Goal: Complete application form

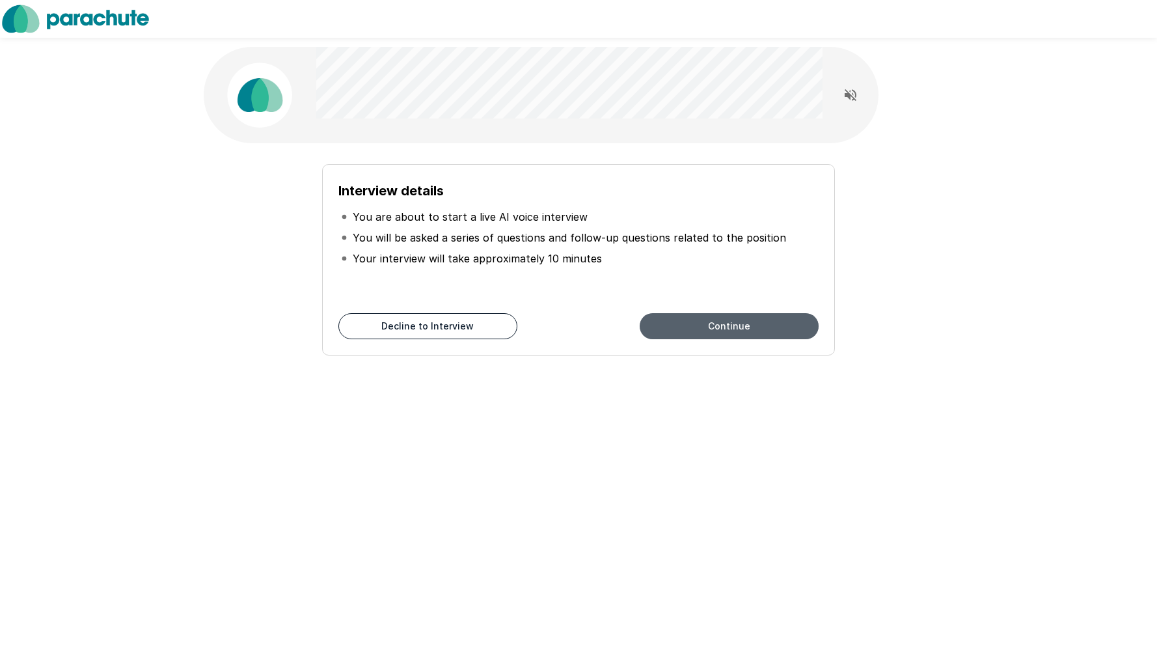
click at [780, 334] on button "Continue" at bounding box center [729, 326] width 179 height 26
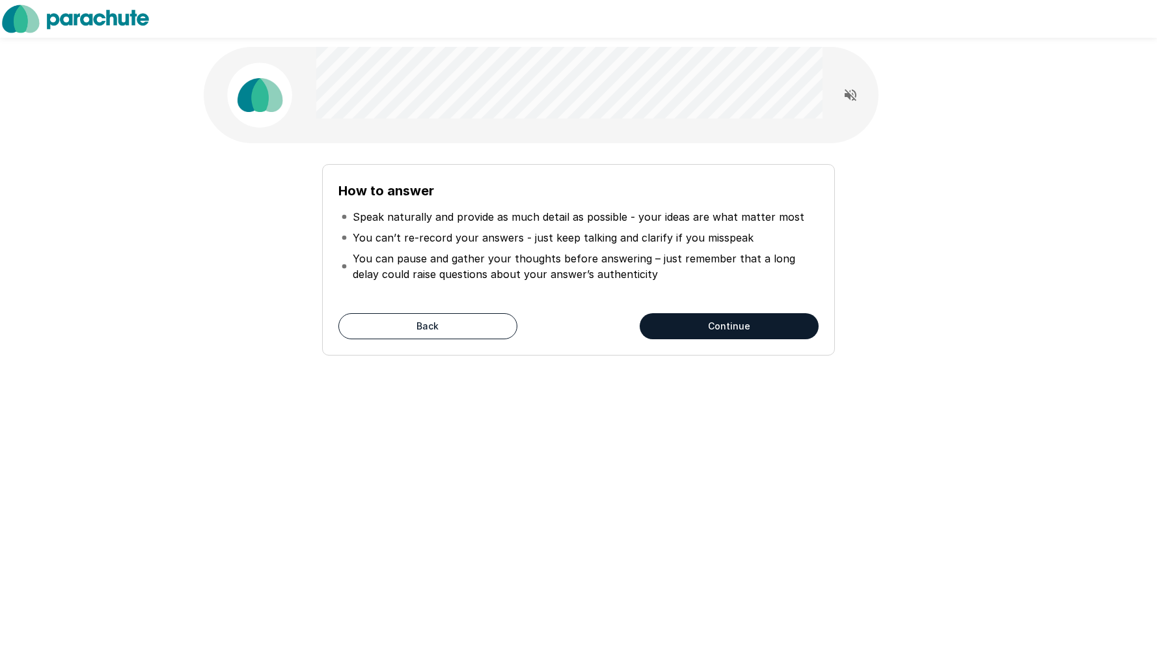
click at [775, 325] on button "Continue" at bounding box center [729, 326] width 179 height 26
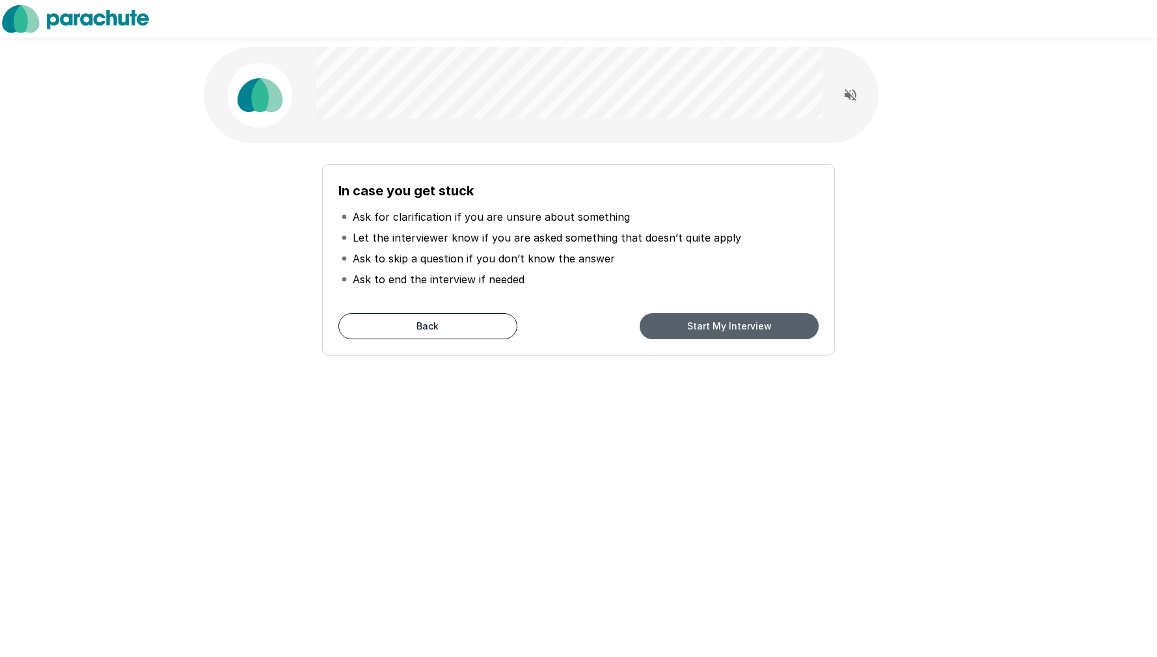
click at [774, 329] on button "Start My Interview" at bounding box center [729, 326] width 179 height 26
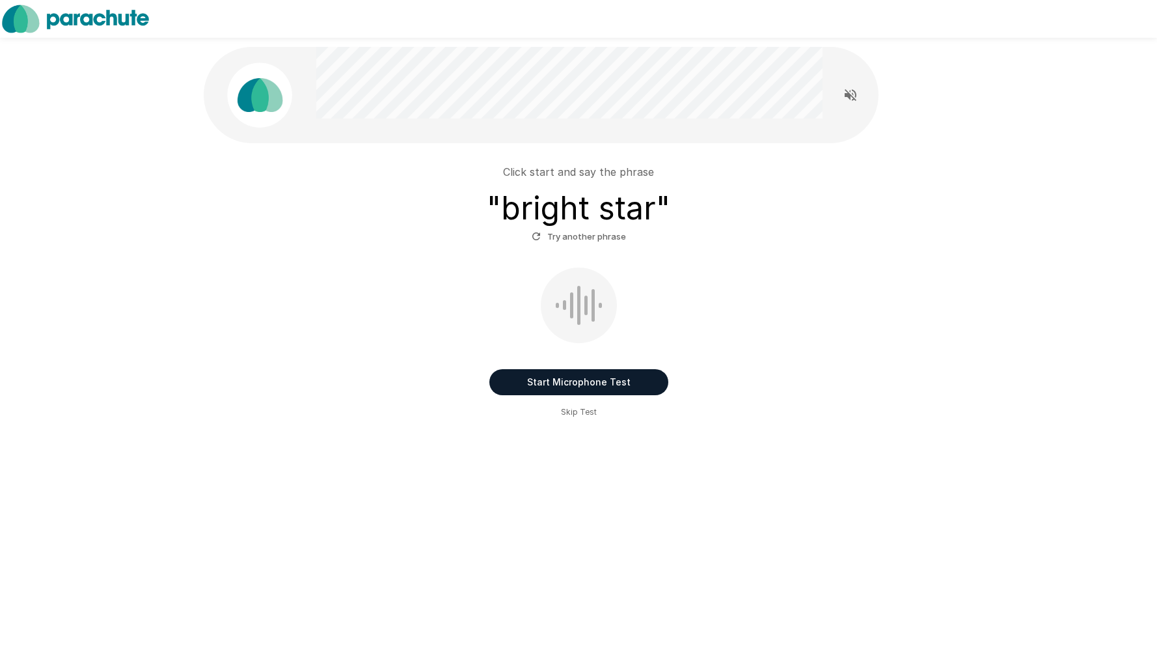
click at [644, 385] on button "Start Microphone Test" at bounding box center [578, 382] width 179 height 26
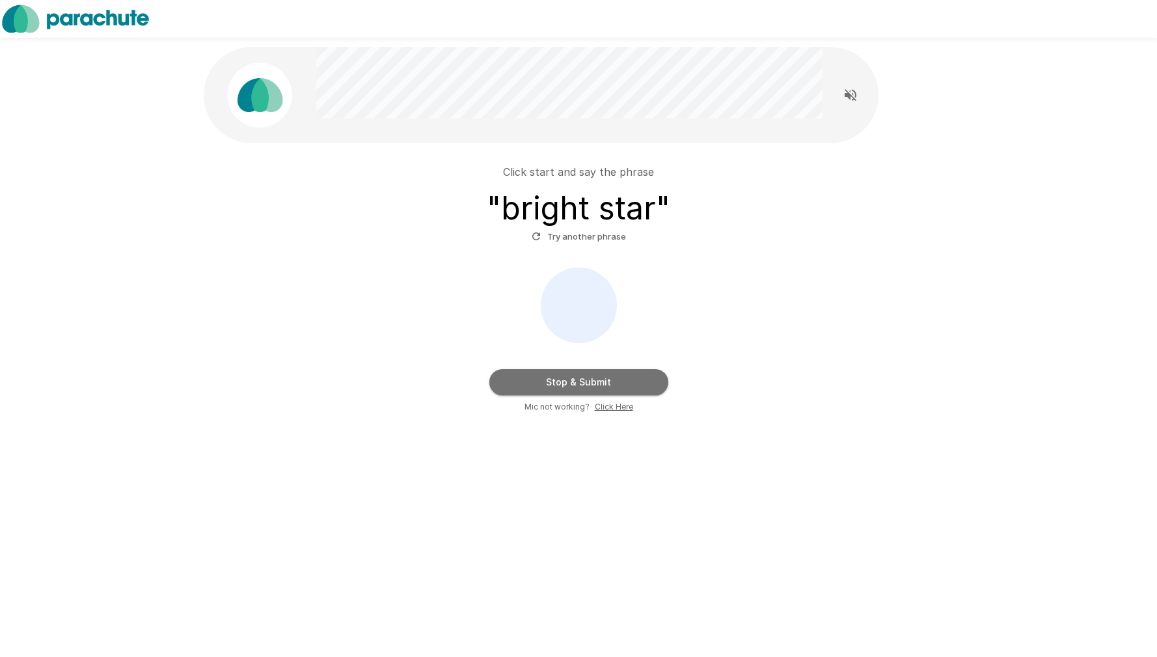
click at [643, 388] on button "Stop & Submit" at bounding box center [578, 382] width 179 height 26
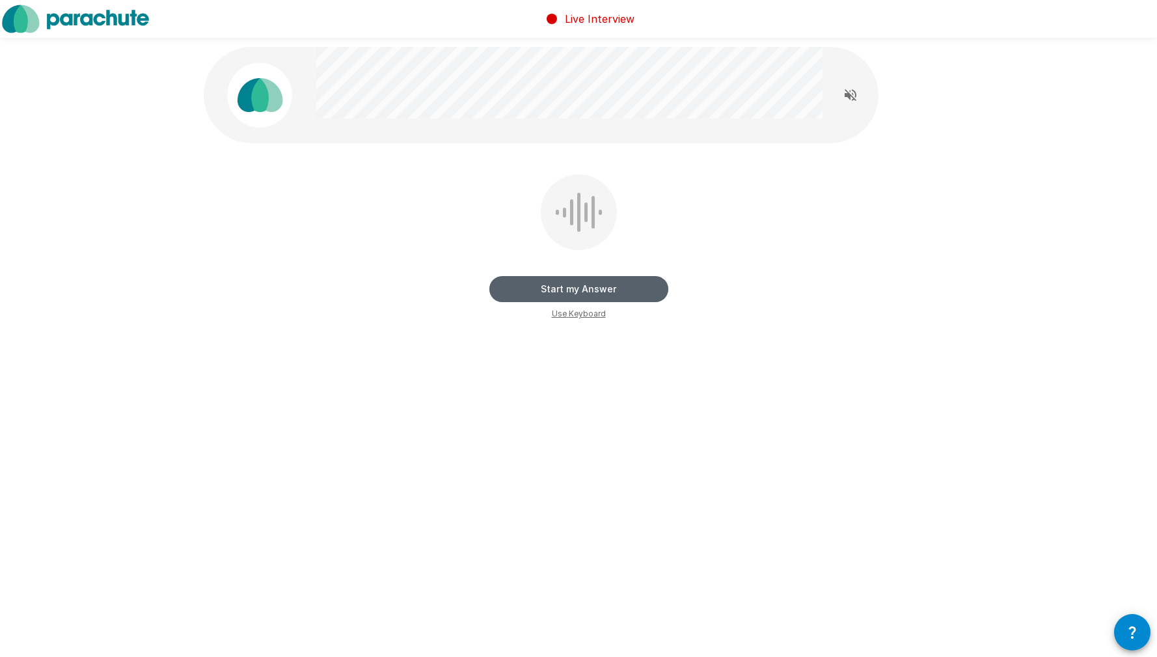
click at [616, 297] on button "Start my Answer" at bounding box center [578, 289] width 179 height 26
click at [621, 292] on button "Stop & Submit" at bounding box center [578, 289] width 179 height 26
click at [624, 286] on button "Start my Answer" at bounding box center [578, 289] width 179 height 26
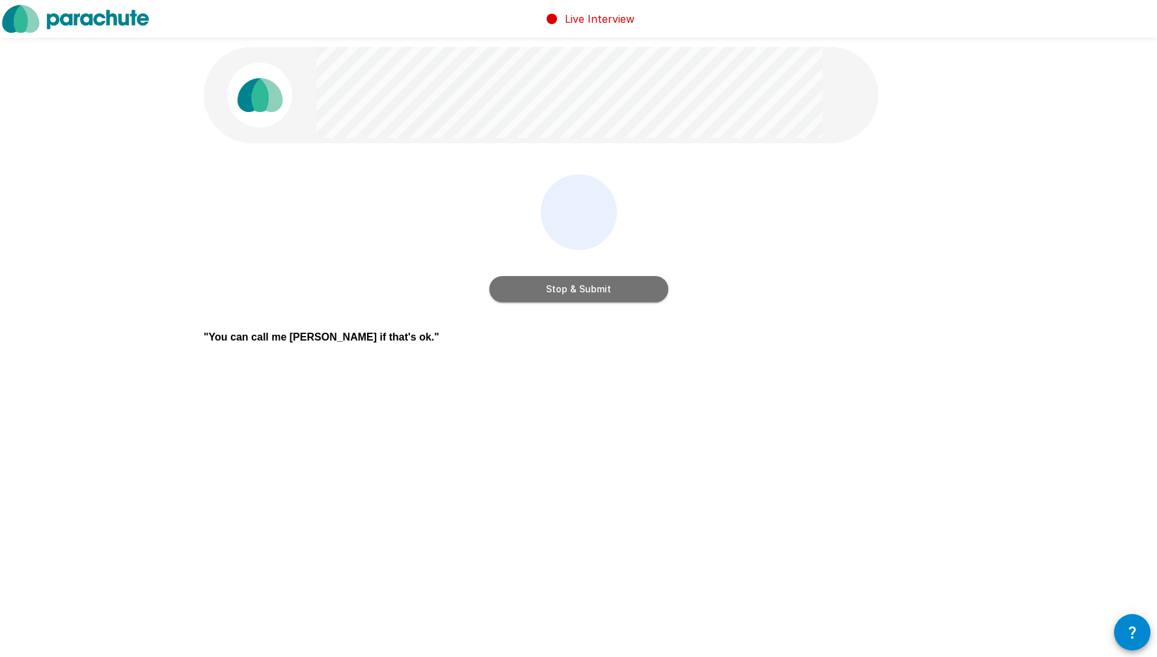
click at [624, 286] on button "Stop & Submit" at bounding box center [578, 289] width 179 height 26
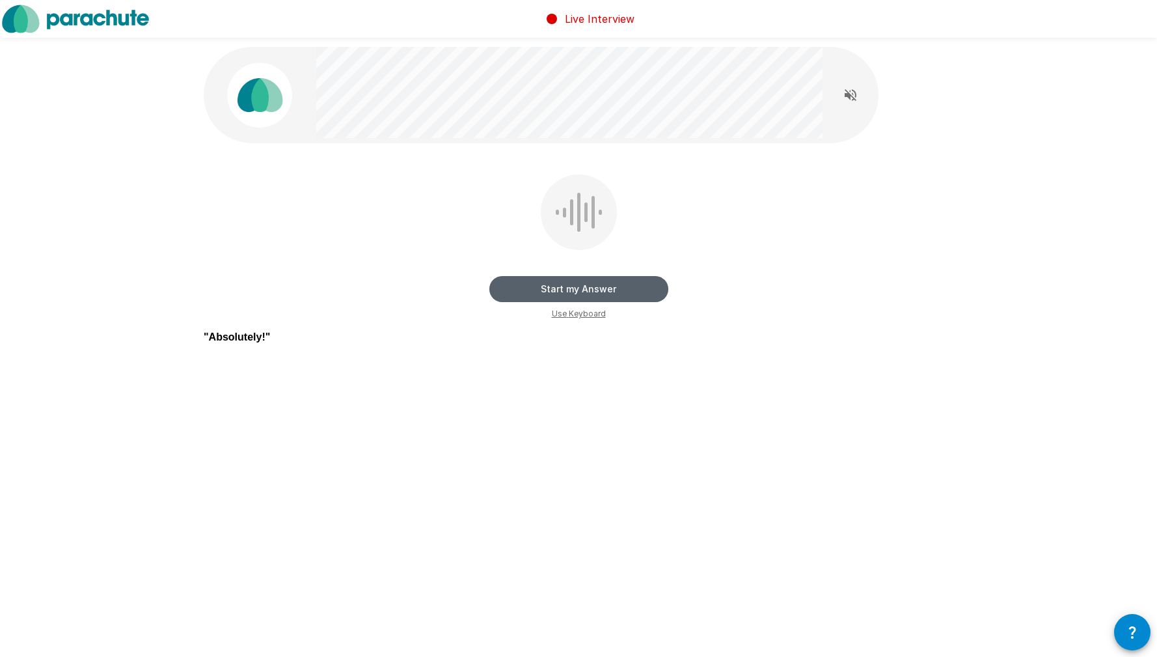
click at [610, 286] on button "Start my Answer" at bounding box center [578, 289] width 179 height 26
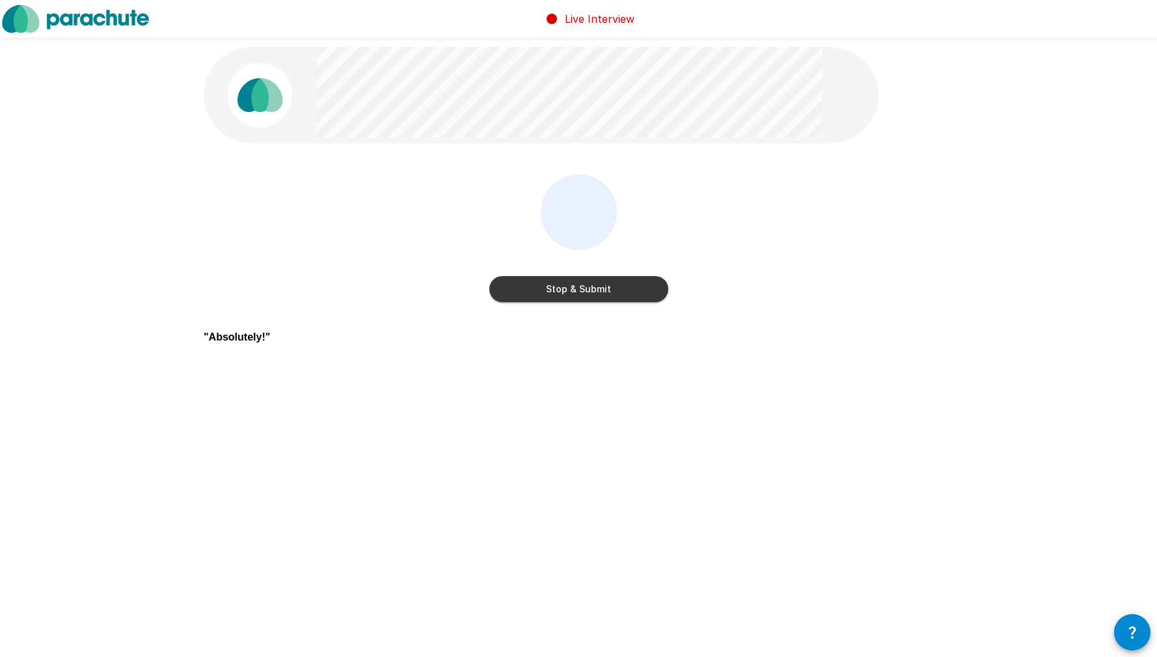
click at [610, 286] on button "Stop & Submit" at bounding box center [578, 289] width 179 height 26
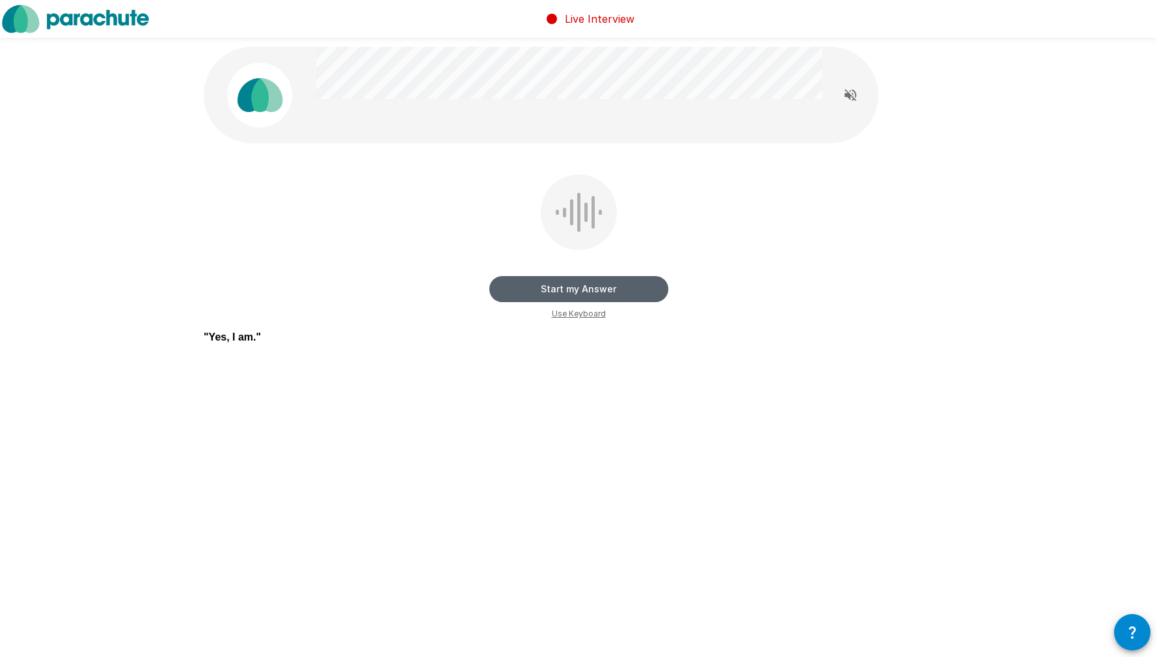
click at [610, 286] on button "Start my Answer" at bounding box center [578, 289] width 179 height 26
click at [610, 286] on button "Stop & Submit" at bounding box center [578, 289] width 179 height 26
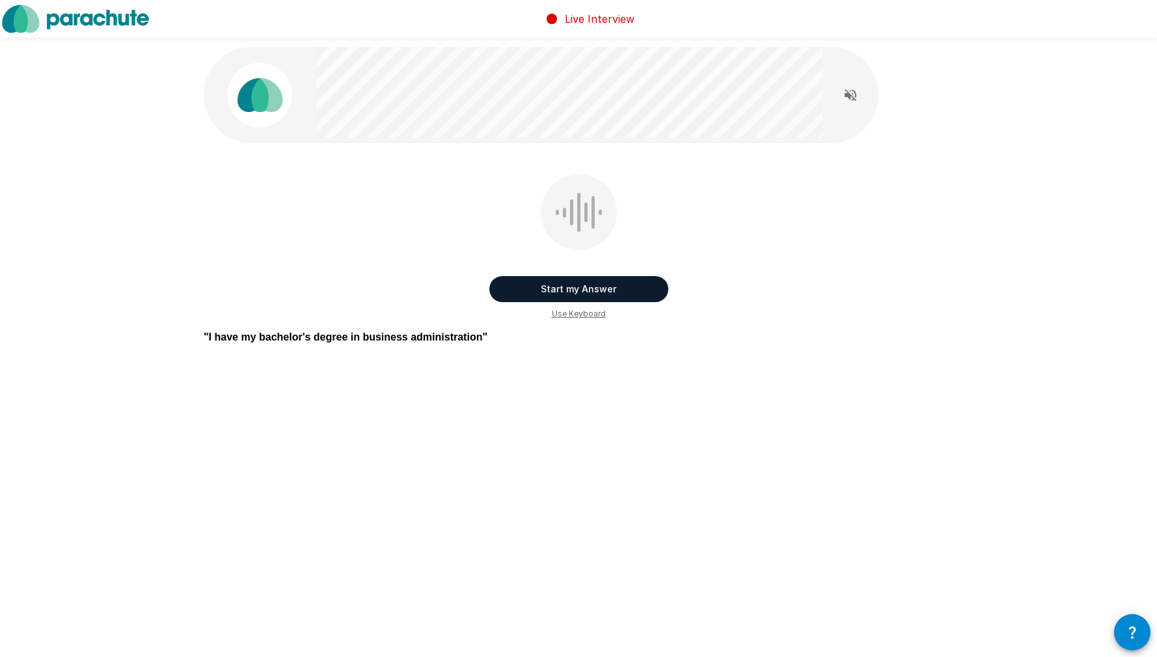
click at [625, 281] on button "Start my Answer" at bounding box center [578, 289] width 179 height 26
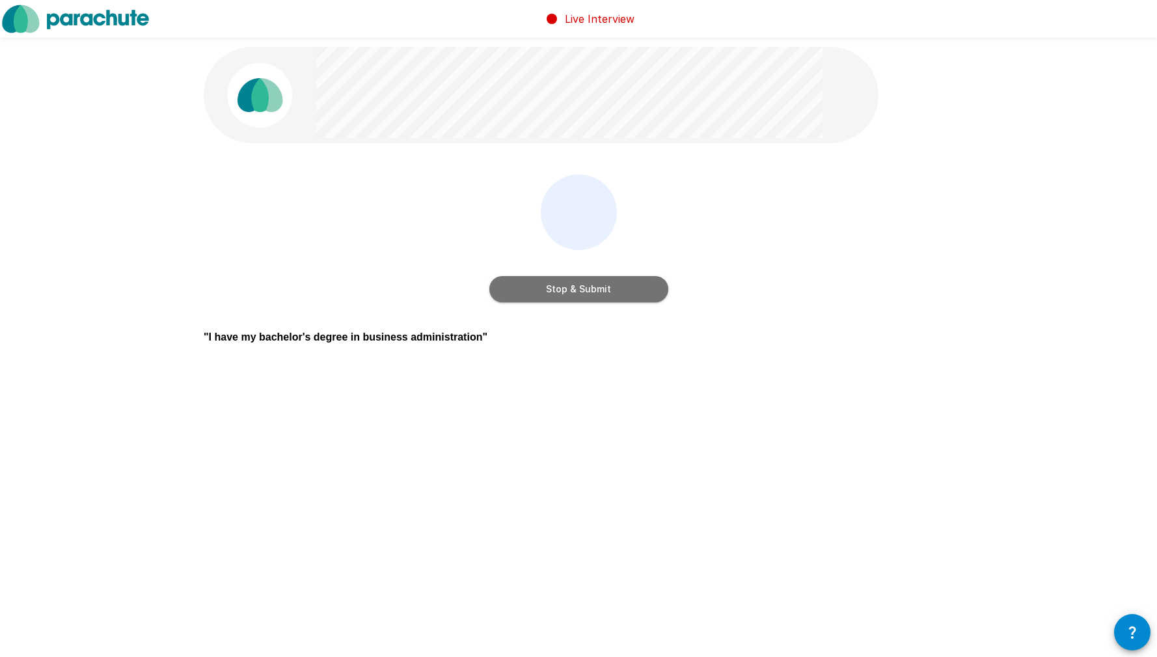
click at [623, 288] on button "Stop & Submit" at bounding box center [578, 289] width 179 height 26
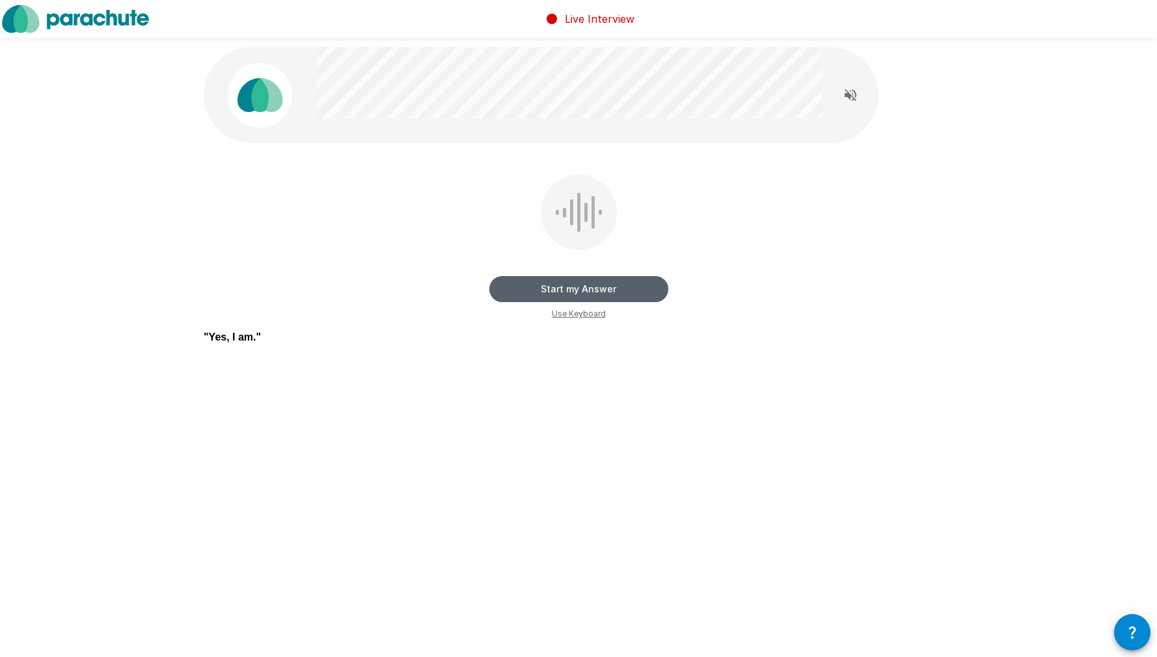
click at [618, 286] on button "Start my Answer" at bounding box center [578, 289] width 179 height 26
click at [614, 289] on button "Stop & Submit" at bounding box center [578, 289] width 179 height 26
click at [615, 288] on button "Start my Answer" at bounding box center [578, 289] width 179 height 26
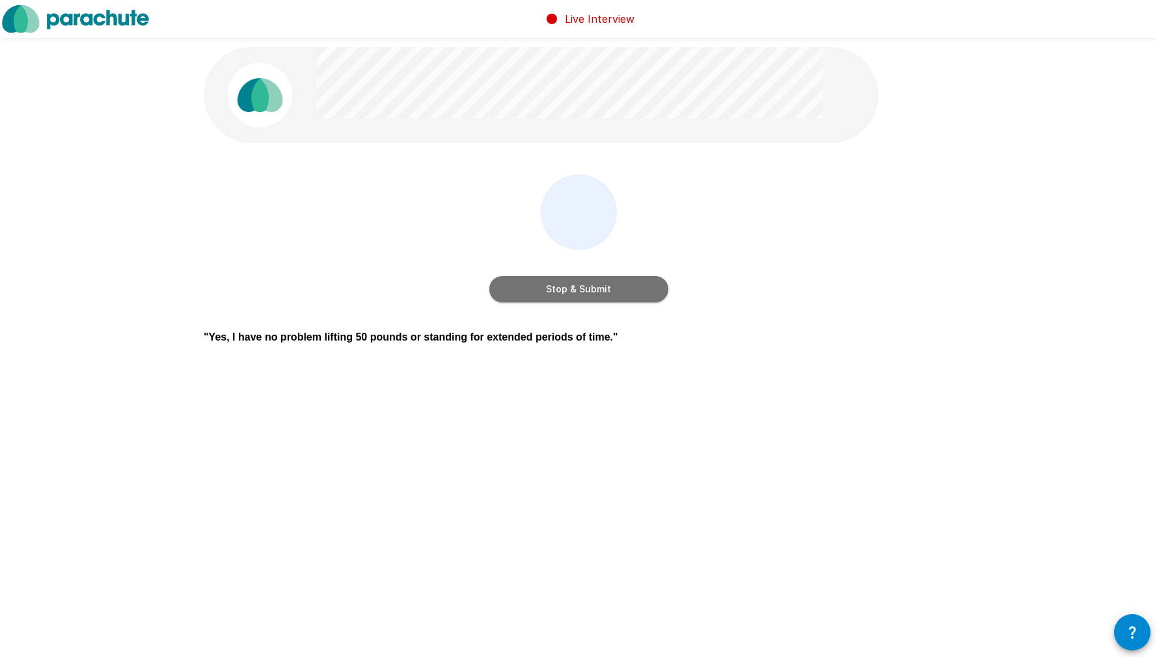
click at [615, 288] on button "Stop & Submit" at bounding box center [578, 289] width 179 height 26
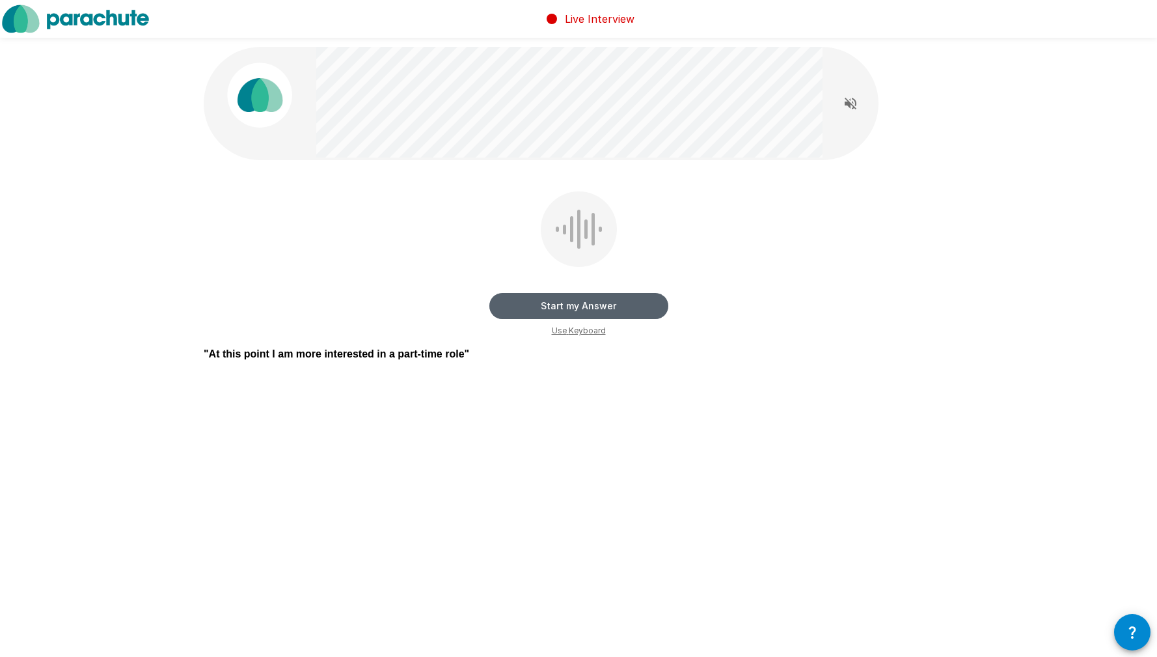
click at [616, 301] on button "Start my Answer" at bounding box center [578, 306] width 179 height 26
click at [614, 305] on button "Stop & Submit" at bounding box center [578, 306] width 179 height 26
click at [608, 305] on button "Start my Answer" at bounding box center [578, 306] width 179 height 26
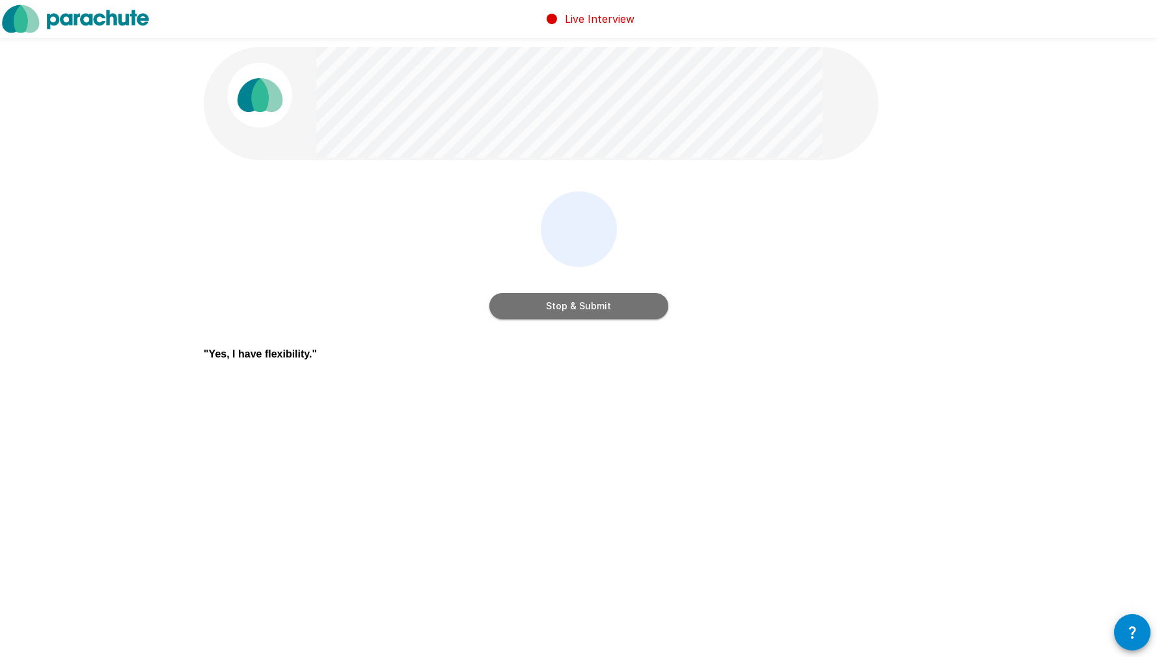
click at [608, 305] on button "Stop & Submit" at bounding box center [578, 306] width 179 height 26
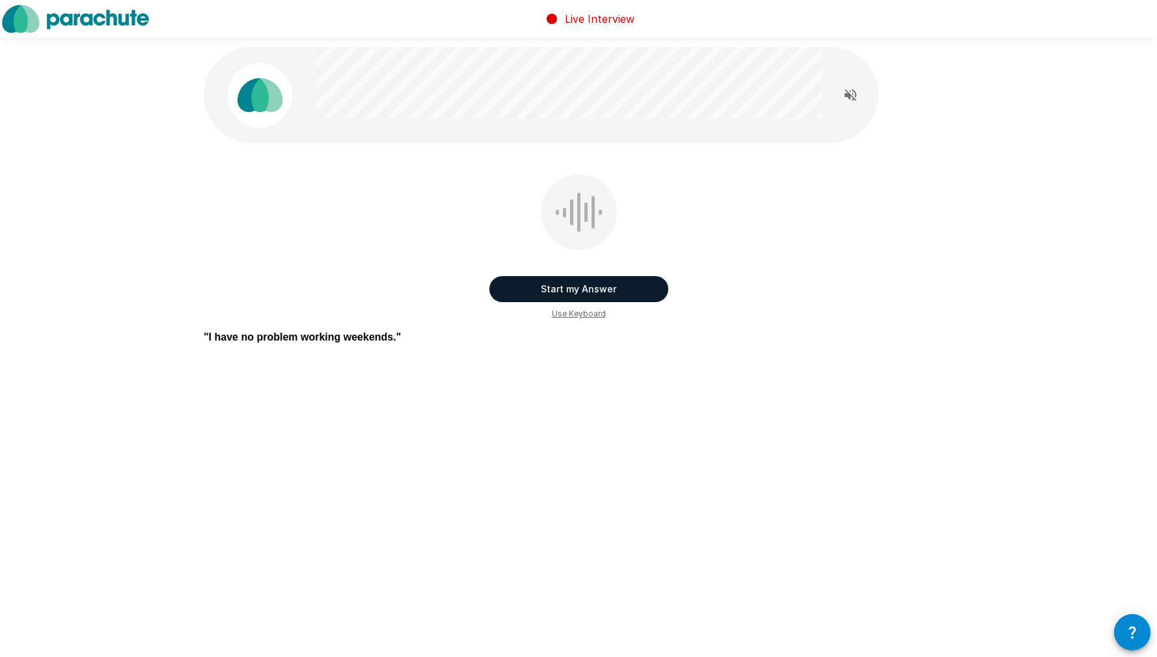
click at [611, 299] on button "Start my Answer" at bounding box center [578, 289] width 179 height 26
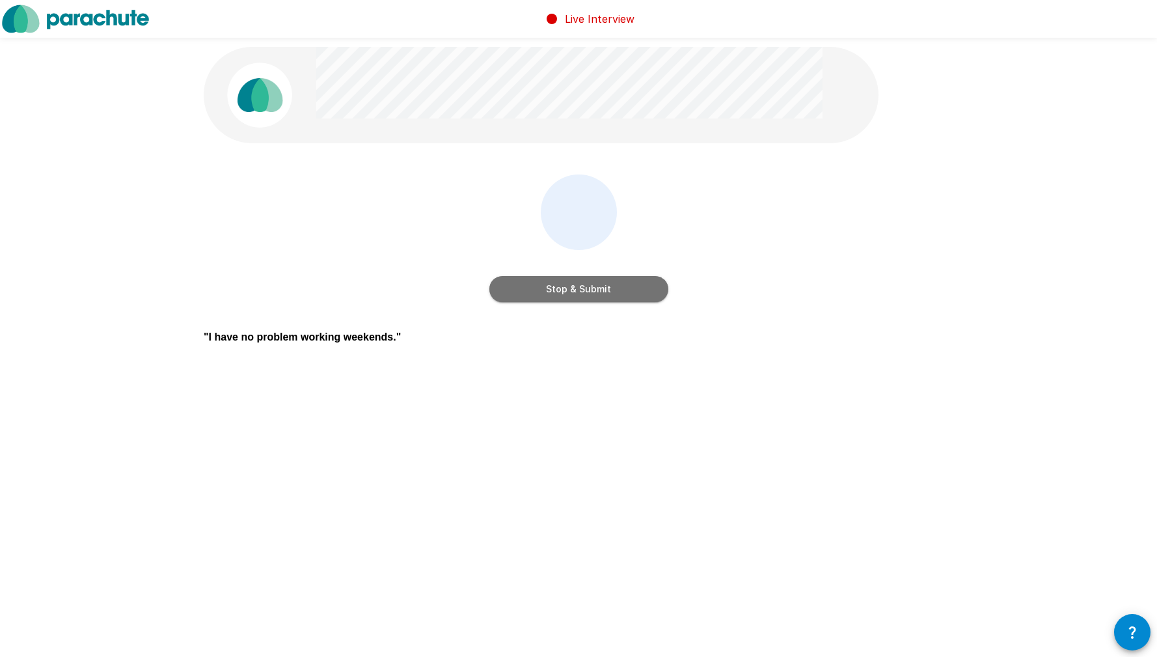
click at [603, 286] on button "Stop & Submit" at bounding box center [578, 289] width 179 height 26
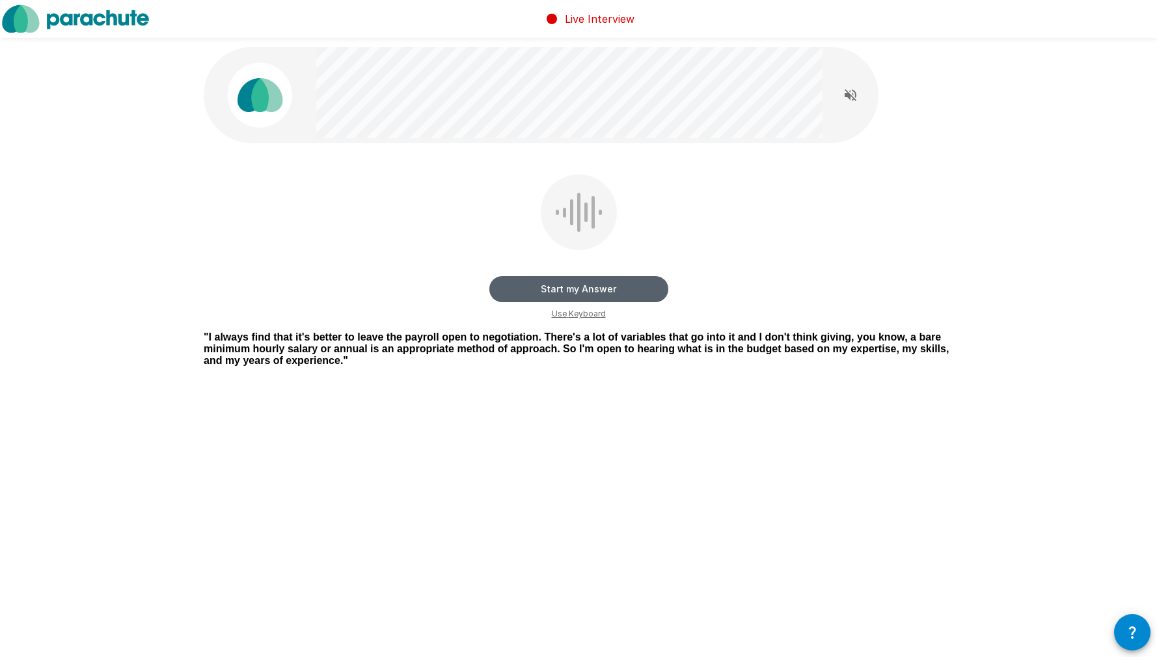
click at [606, 286] on button "Start my Answer" at bounding box center [578, 289] width 179 height 26
click at [610, 291] on button "Stop & Submit" at bounding box center [578, 289] width 179 height 26
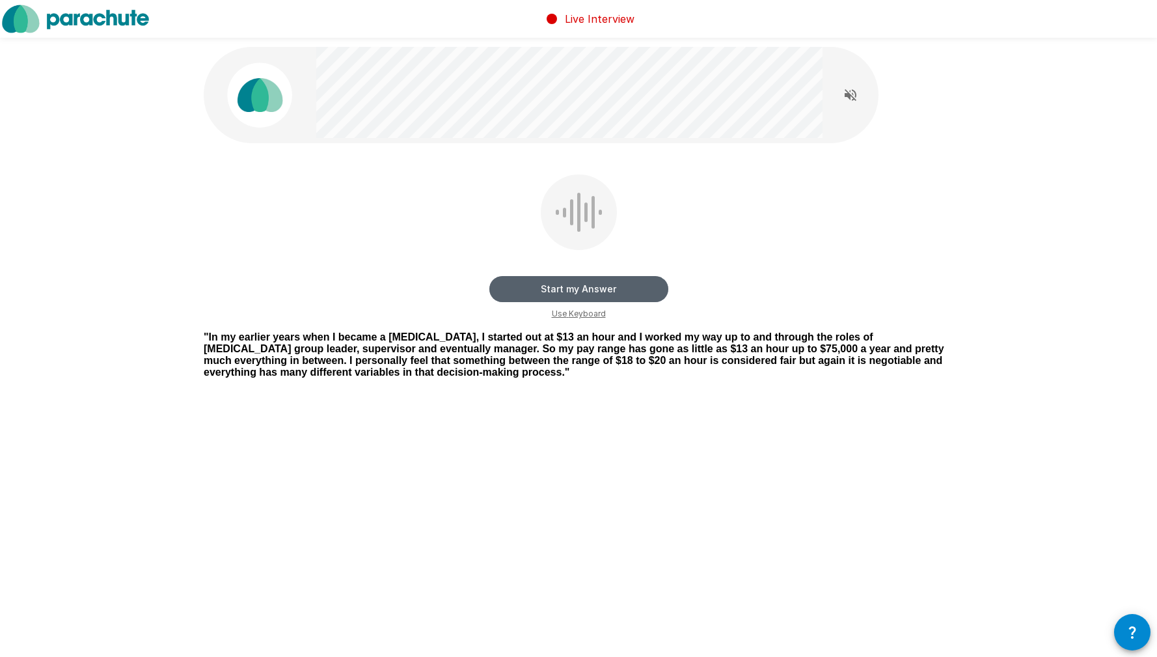
click at [618, 288] on button "Start my Answer" at bounding box center [578, 289] width 179 height 26
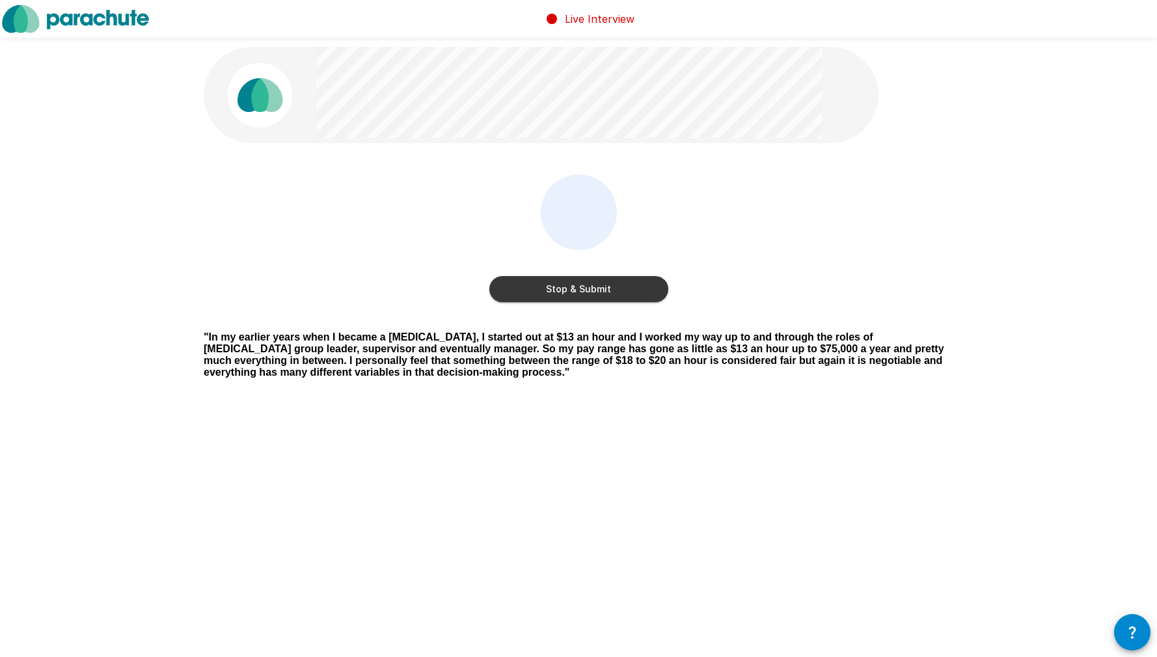
click at [616, 287] on button "Stop & Submit" at bounding box center [578, 289] width 179 height 26
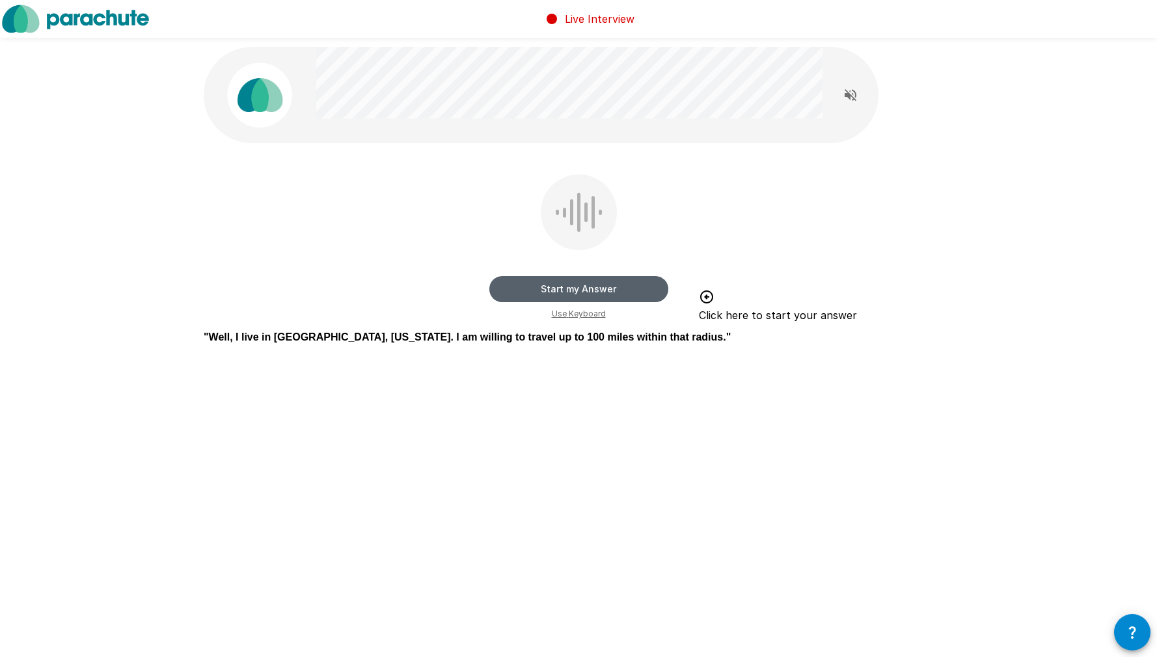
click at [559, 287] on button "Start my Answer" at bounding box center [578, 289] width 179 height 26
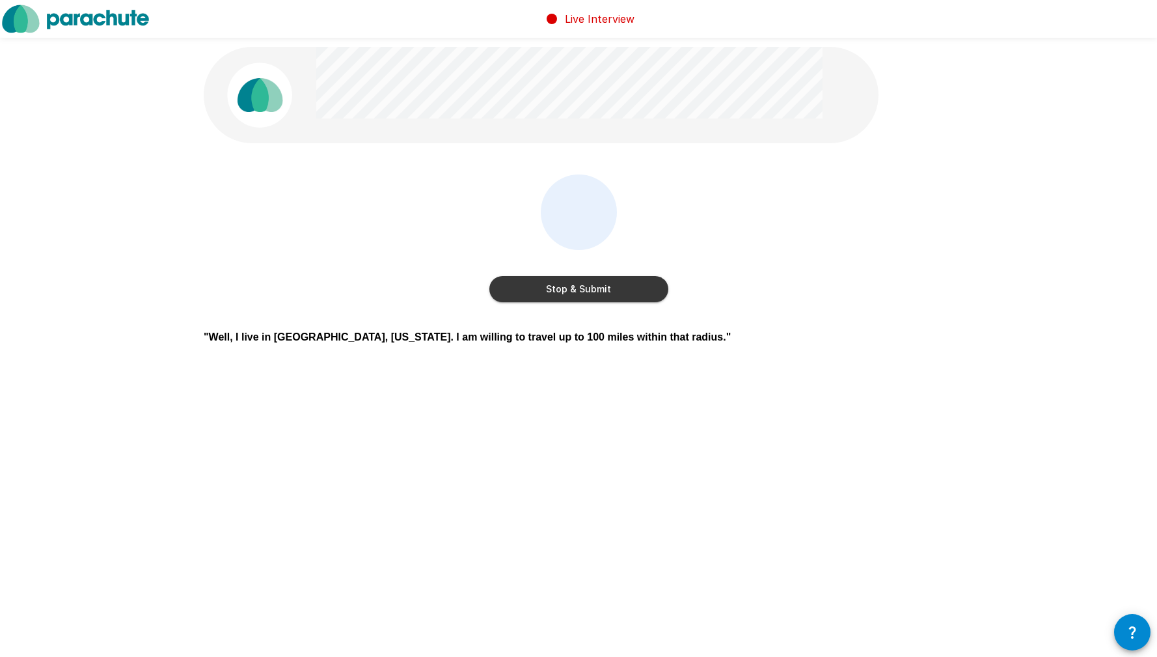
click at [544, 289] on button "Stop & Submit" at bounding box center [578, 289] width 179 height 26
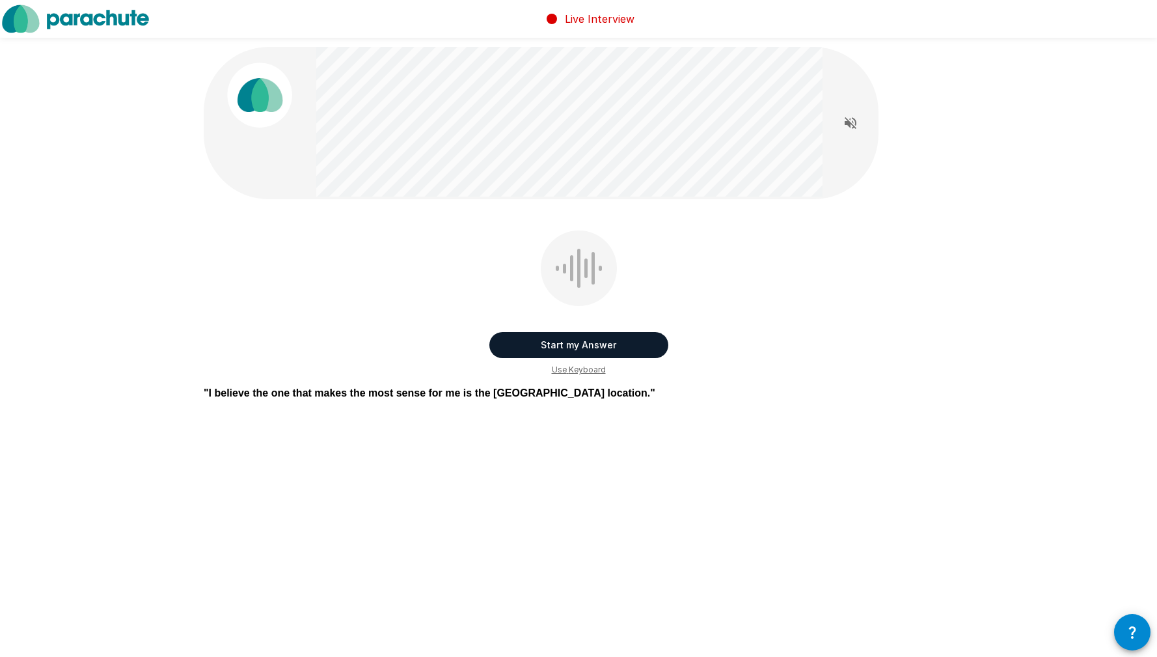
click at [610, 344] on button "Start my Answer" at bounding box center [578, 345] width 179 height 26
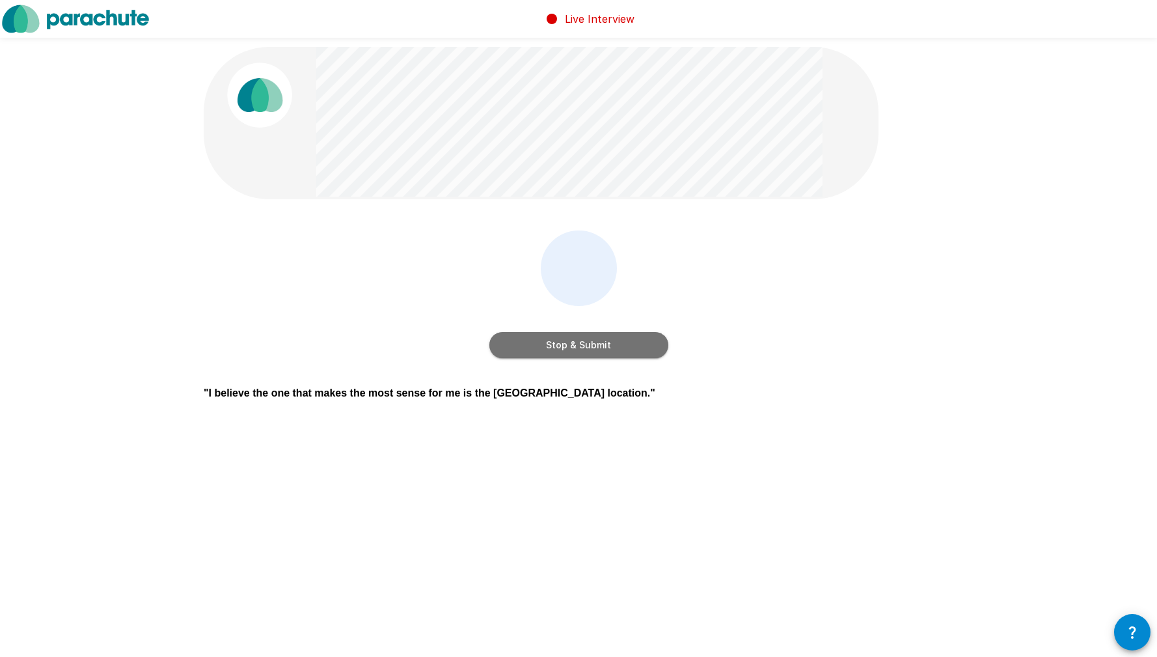
click at [590, 344] on button "Stop & Submit" at bounding box center [578, 345] width 179 height 26
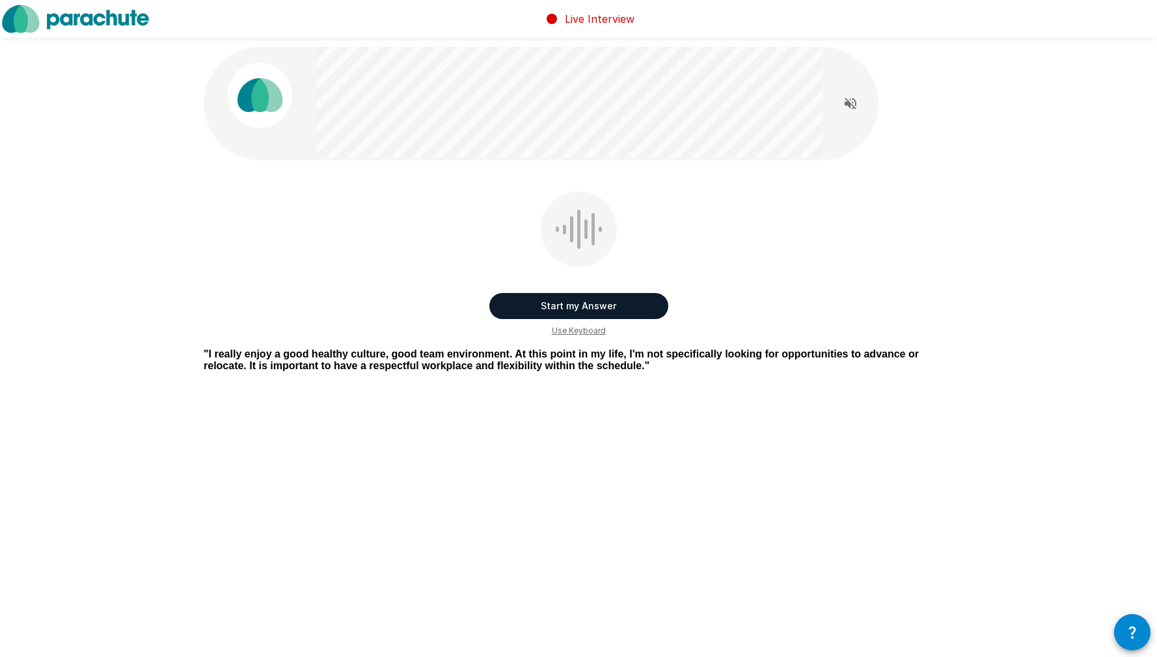
click at [596, 306] on button "Start my Answer" at bounding box center [578, 306] width 179 height 26
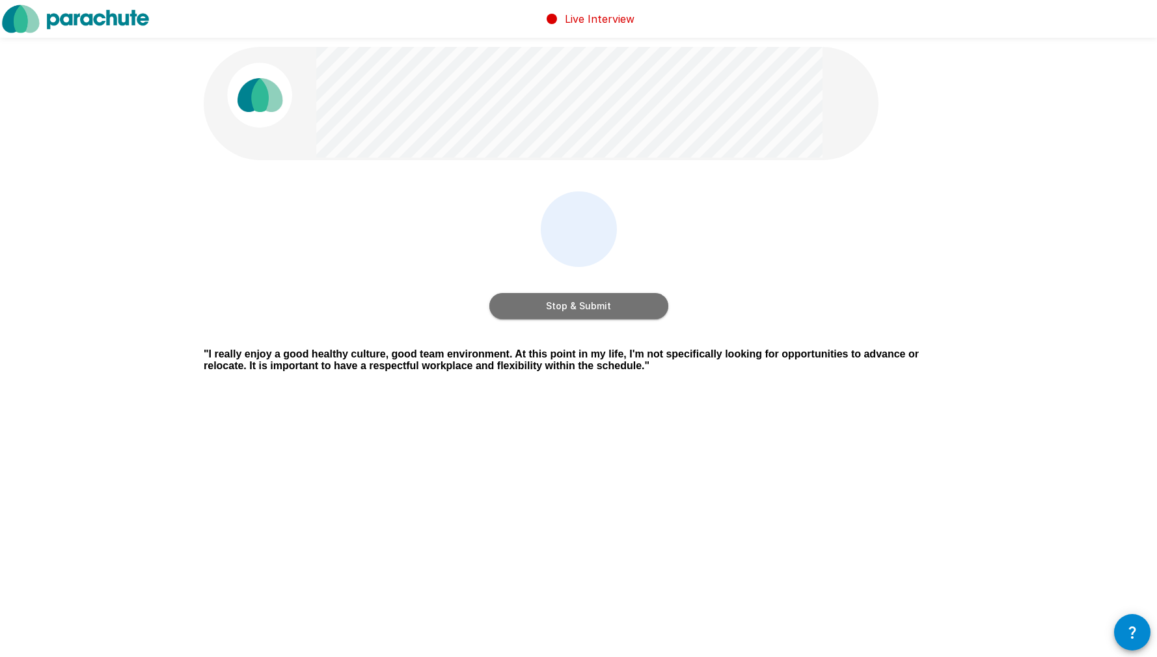
click at [596, 306] on button "Stop & Submit" at bounding box center [578, 306] width 179 height 26
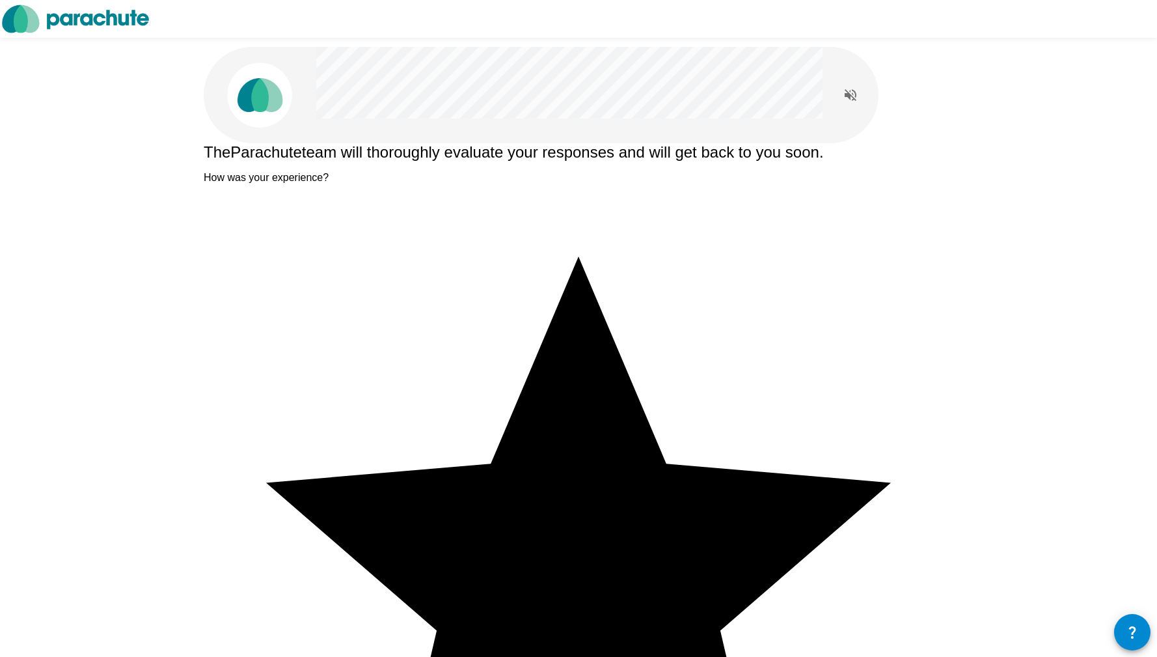
drag, startPoint x: 623, startPoint y: 239, endPoint x: 575, endPoint y: 312, distance: 86.8
